Goal: Check status: Check status

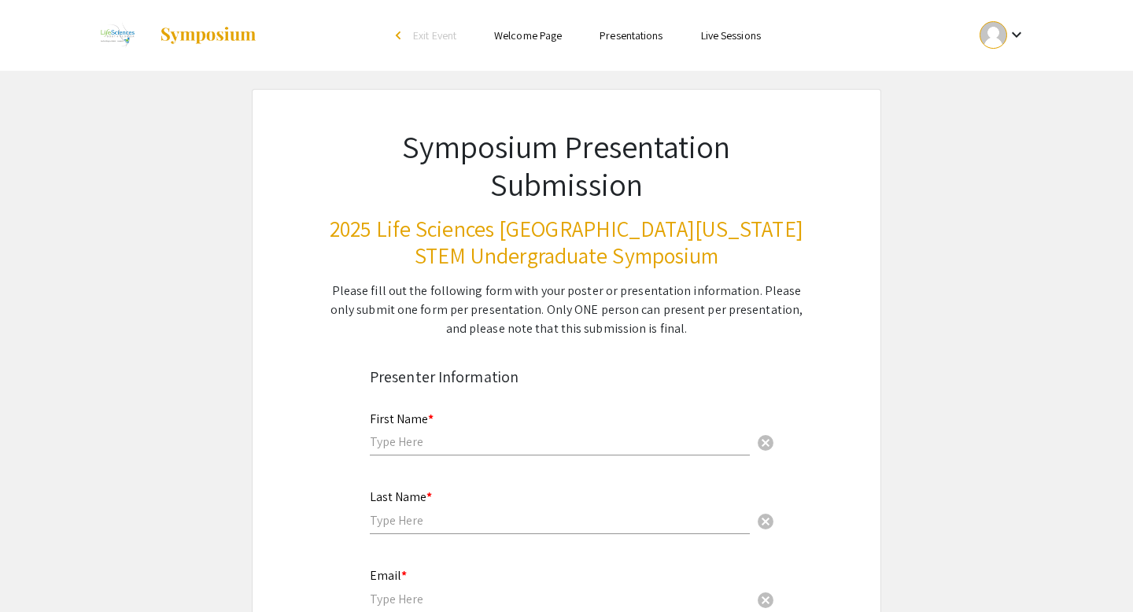
click at [996, 42] on div at bounding box center [993, 35] width 28 height 28
click at [995, 74] on button "My Account" at bounding box center [1011, 78] width 97 height 38
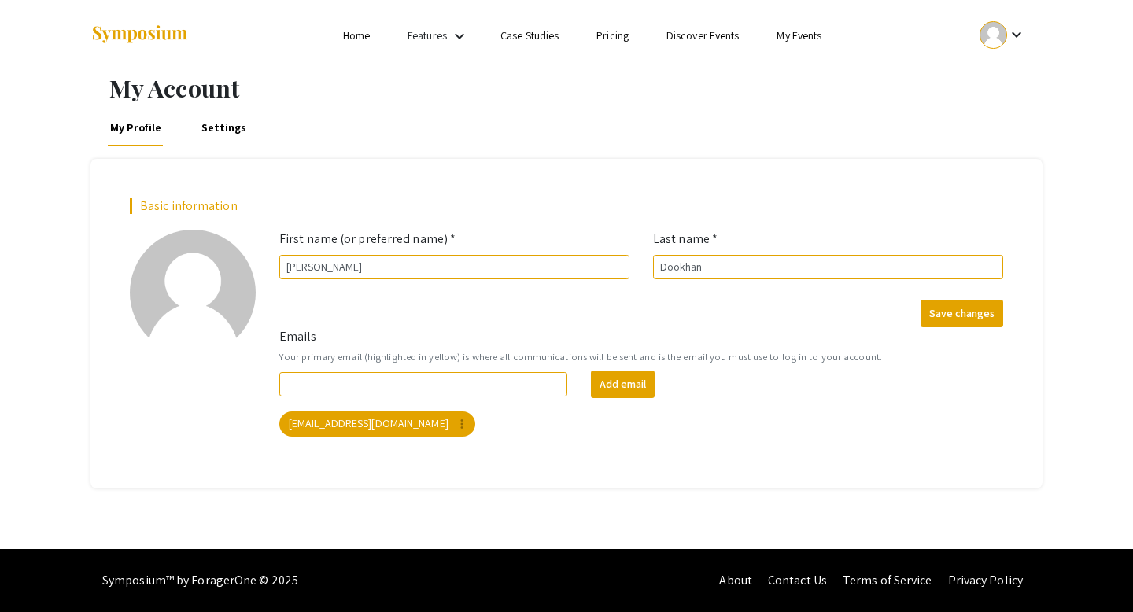
click at [1001, 50] on div "keyboard_arrow_down" at bounding box center [1002, 34] width 54 height 35
click at [992, 118] on button "My Submissions" at bounding box center [1011, 116] width 97 height 38
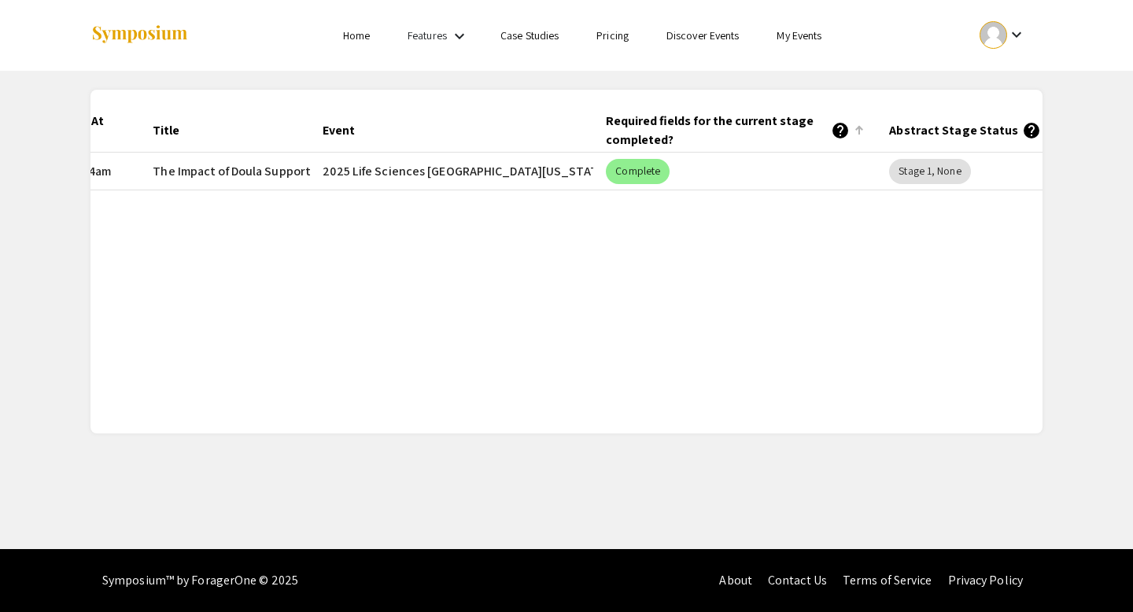
scroll to position [0, 249]
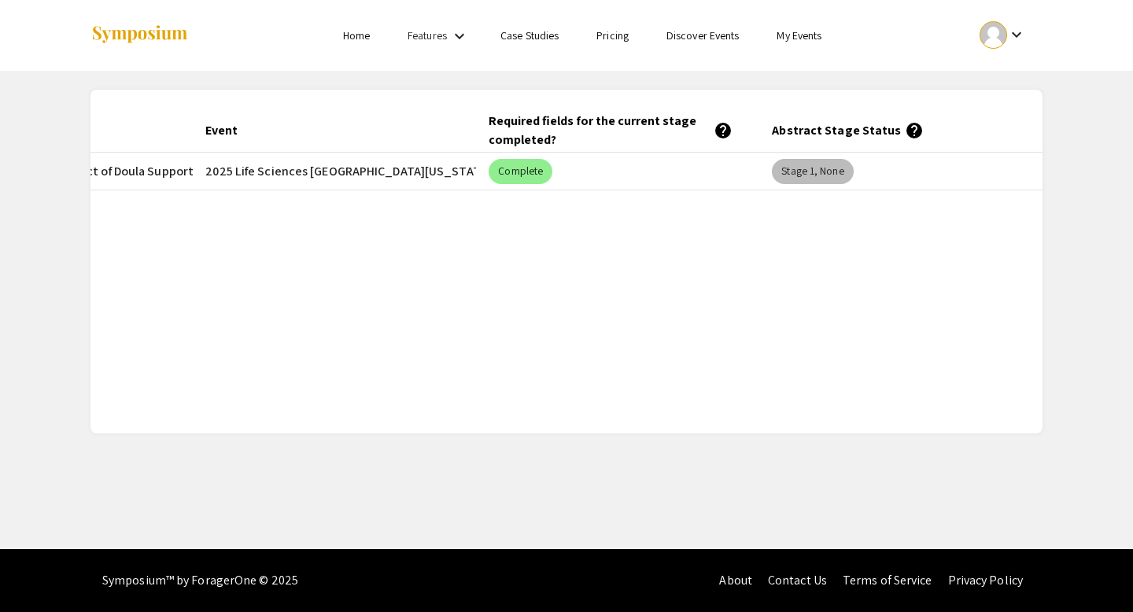
click at [809, 172] on mat-chip "Stage 1, None" at bounding box center [812, 171] width 81 height 25
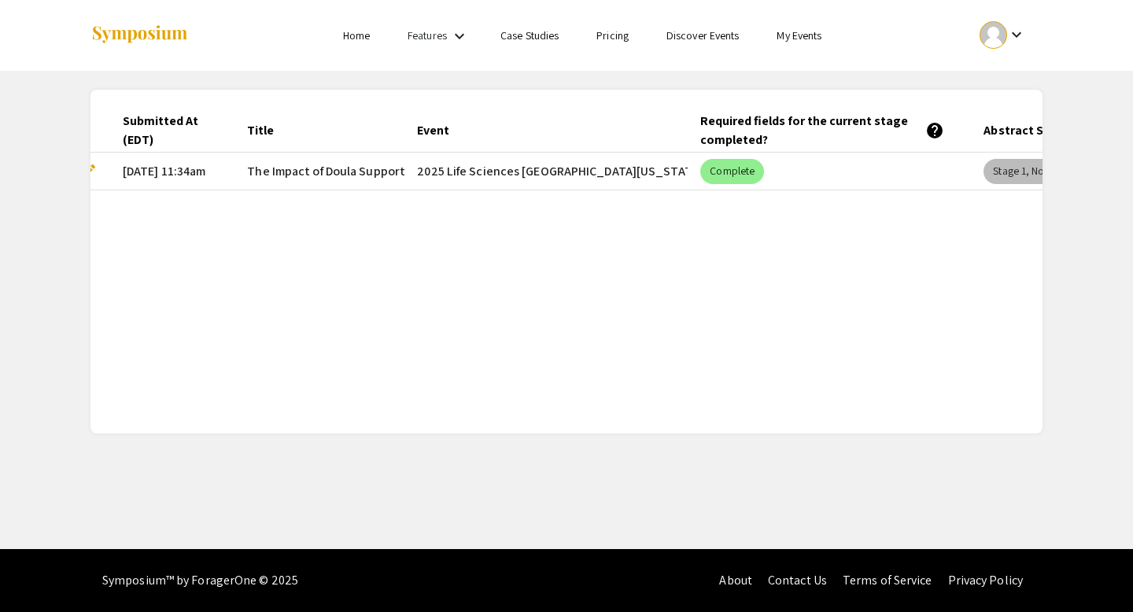
scroll to position [0, 0]
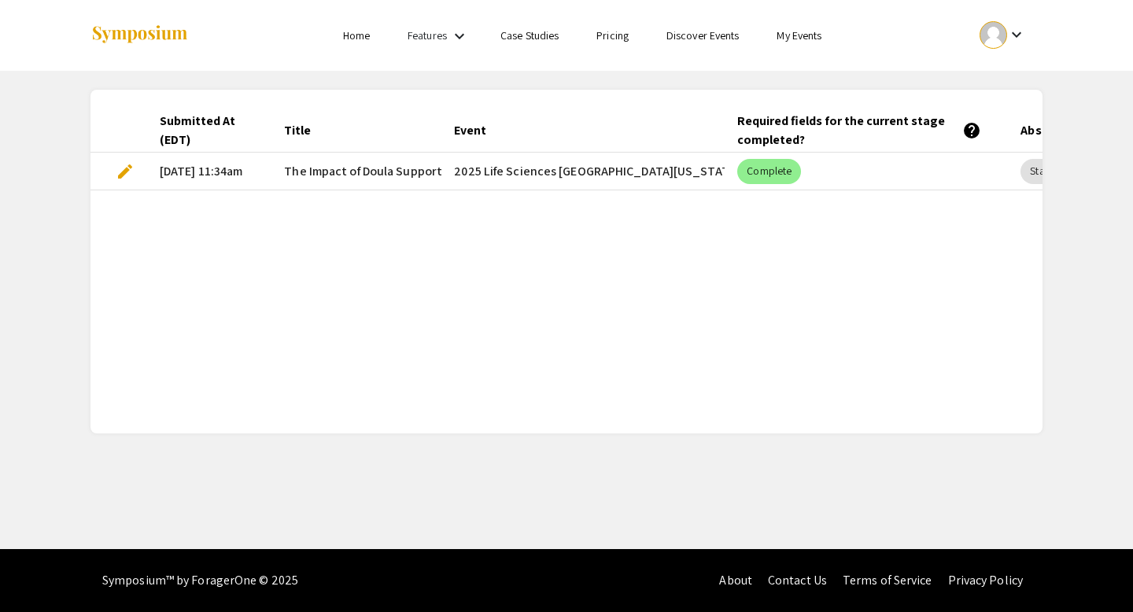
click at [458, 34] on mat-icon "keyboard_arrow_down" at bounding box center [459, 36] width 19 height 19
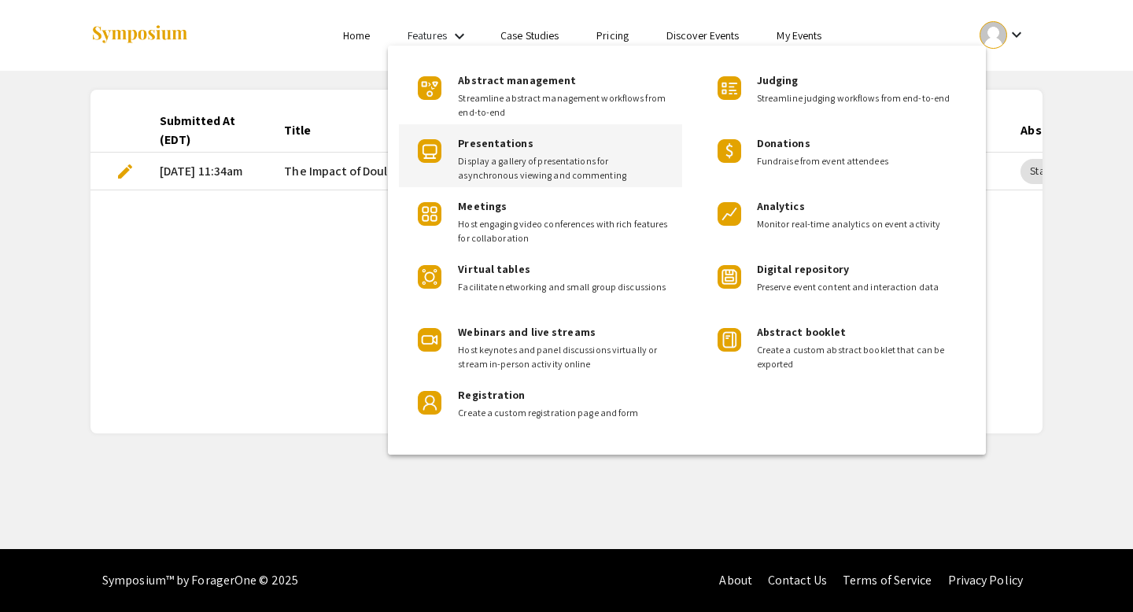
click at [474, 142] on span "Presentations" at bounding box center [495, 143] width 75 height 14
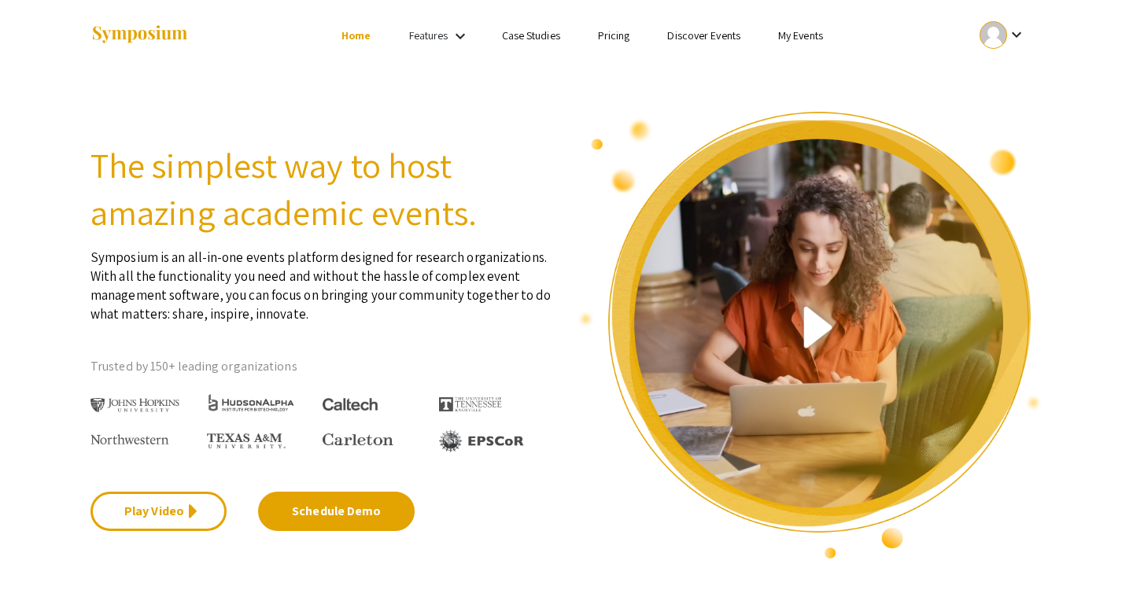
click at [362, 47] on div at bounding box center [247, 35] width 314 height 71
click at [356, 39] on link "Home" at bounding box center [355, 35] width 29 height 14
click at [1003, 38] on div at bounding box center [993, 35] width 28 height 28
click at [998, 124] on button "My Submissions" at bounding box center [1011, 116] width 97 height 38
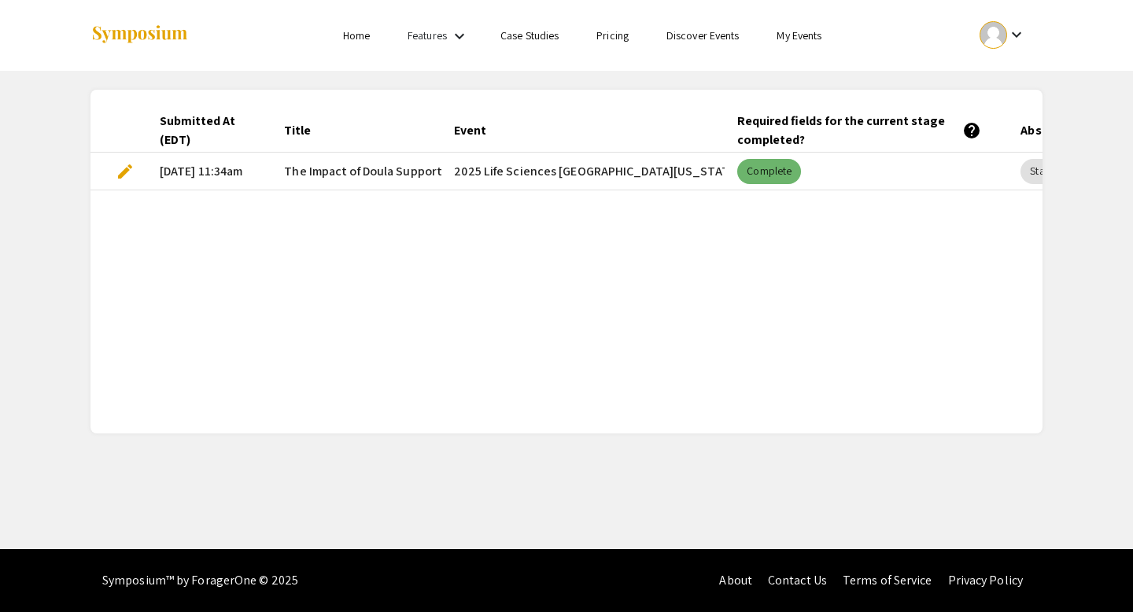
click at [777, 166] on mat-chip "Complete" at bounding box center [769, 171] width 64 height 25
click at [675, 171] on mat-cell "2025 Life Sciences [GEOGRAPHIC_DATA][US_STATE] STEM Undergraduate Symposium" at bounding box center [582, 172] width 283 height 38
click at [754, 179] on mat-chip "Complete" at bounding box center [769, 171] width 64 height 25
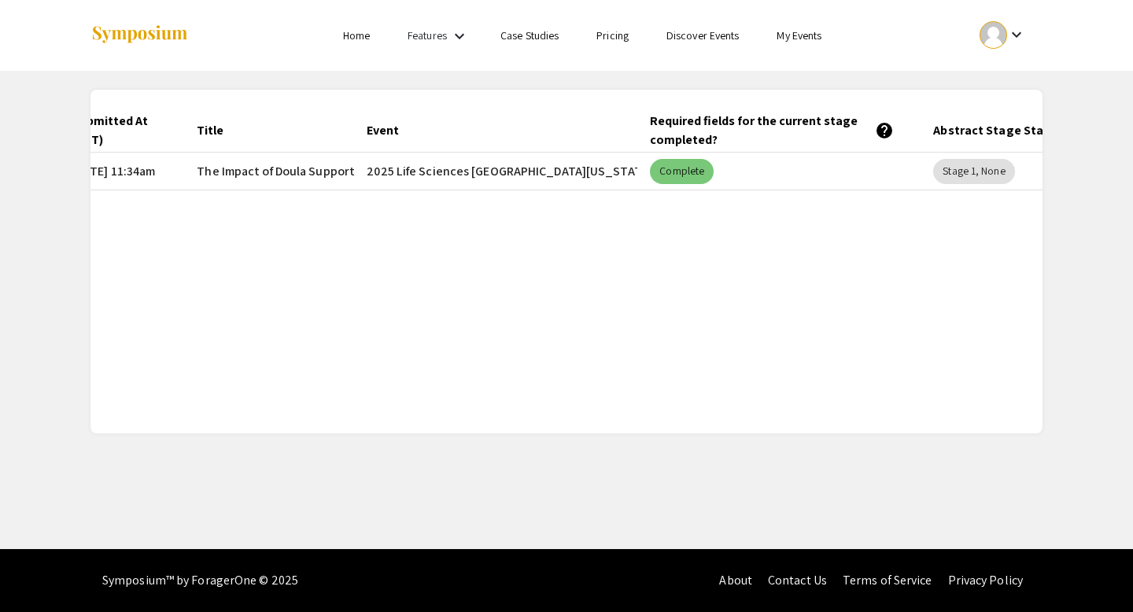
scroll to position [0, 249]
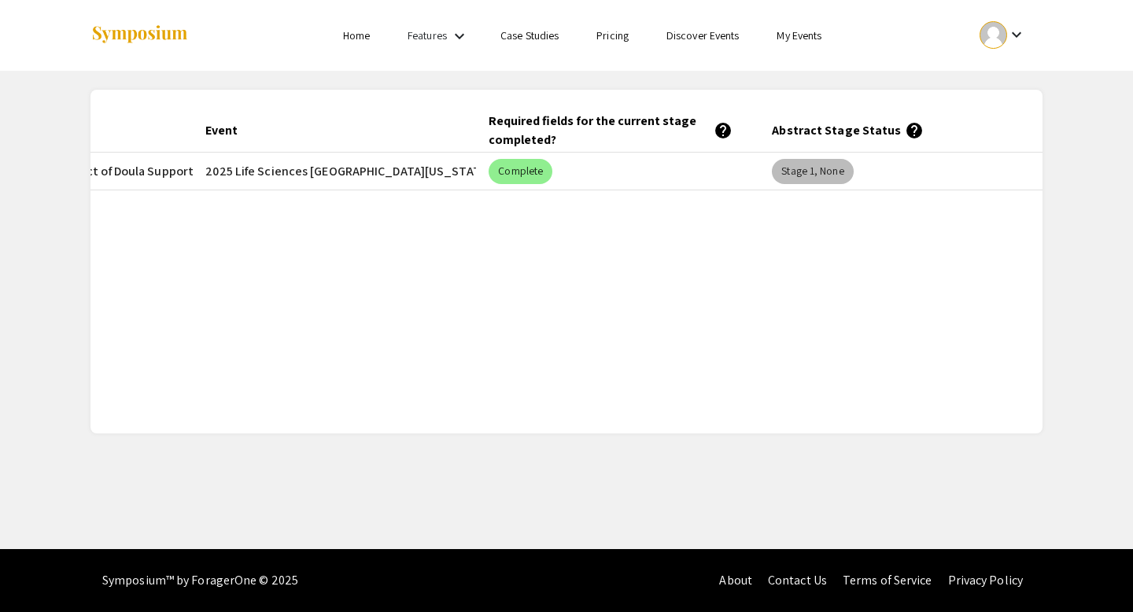
click at [843, 168] on mat-chip "Stage 1, None" at bounding box center [812, 171] width 81 height 25
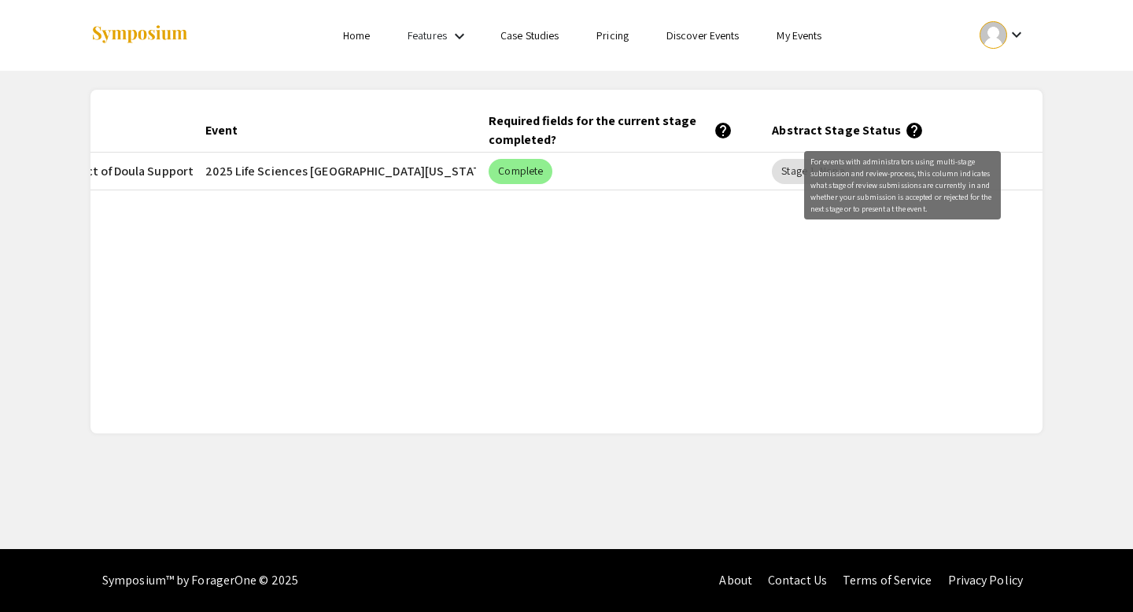
click at [920, 131] on mat-header-cell "Abstract Stage Status help" at bounding box center [900, 131] width 283 height 44
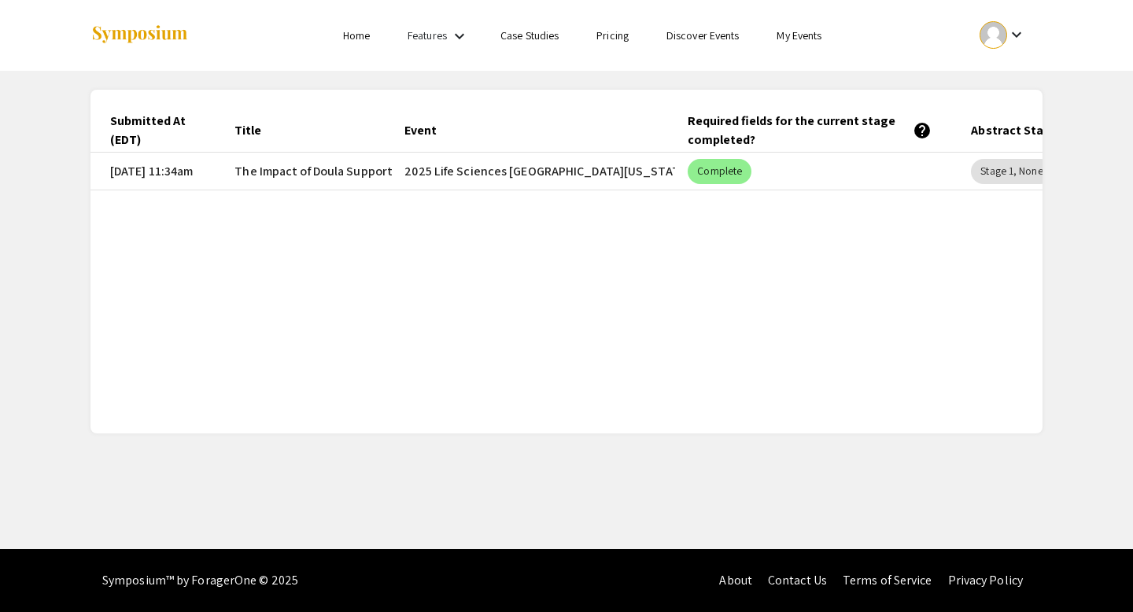
scroll to position [0, 0]
